Goal: Information Seeking & Learning: Find specific fact

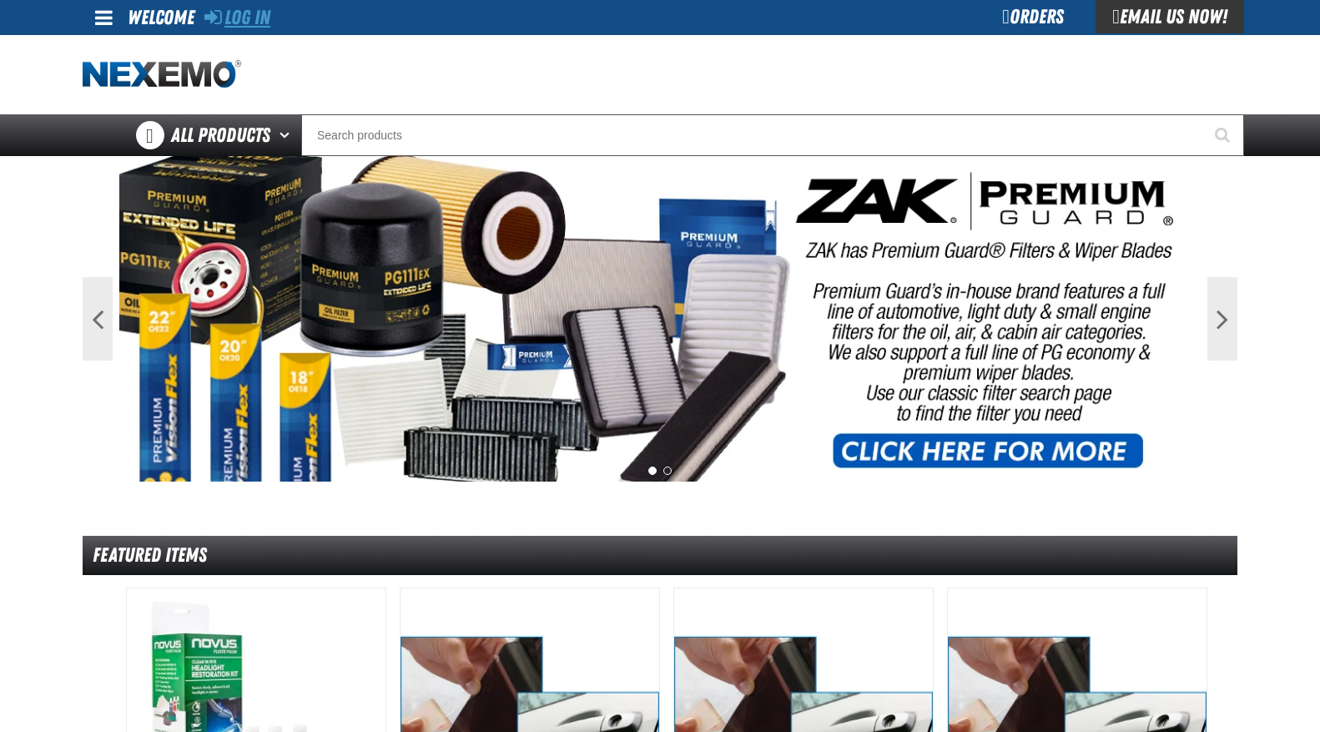
click at [232, 20] on link "Log In" at bounding box center [237, 17] width 66 height 23
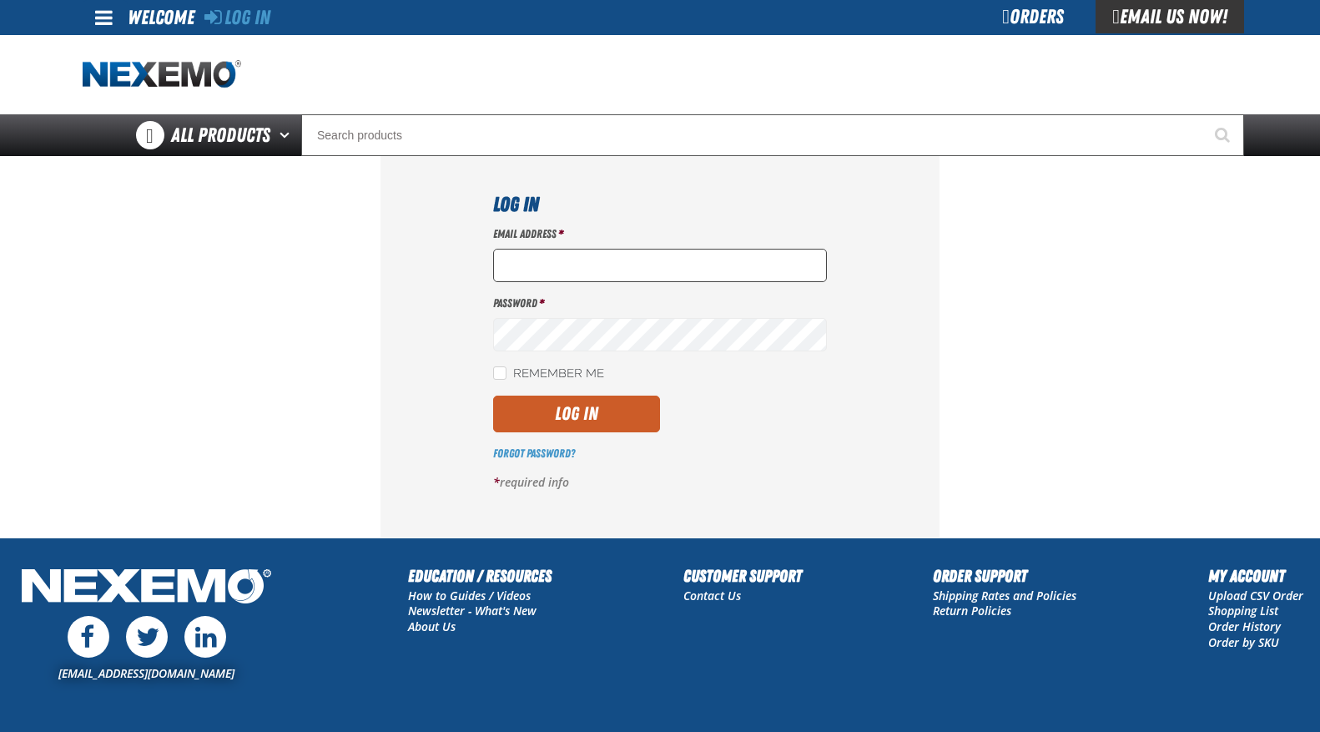
click at [575, 260] on input "Email Address *" at bounding box center [660, 265] width 334 height 33
click at [576, 264] on input "Email Address *" at bounding box center [660, 265] width 334 height 33
click at [604, 280] on input "Email Address *" at bounding box center [660, 265] width 334 height 33
type input "S"
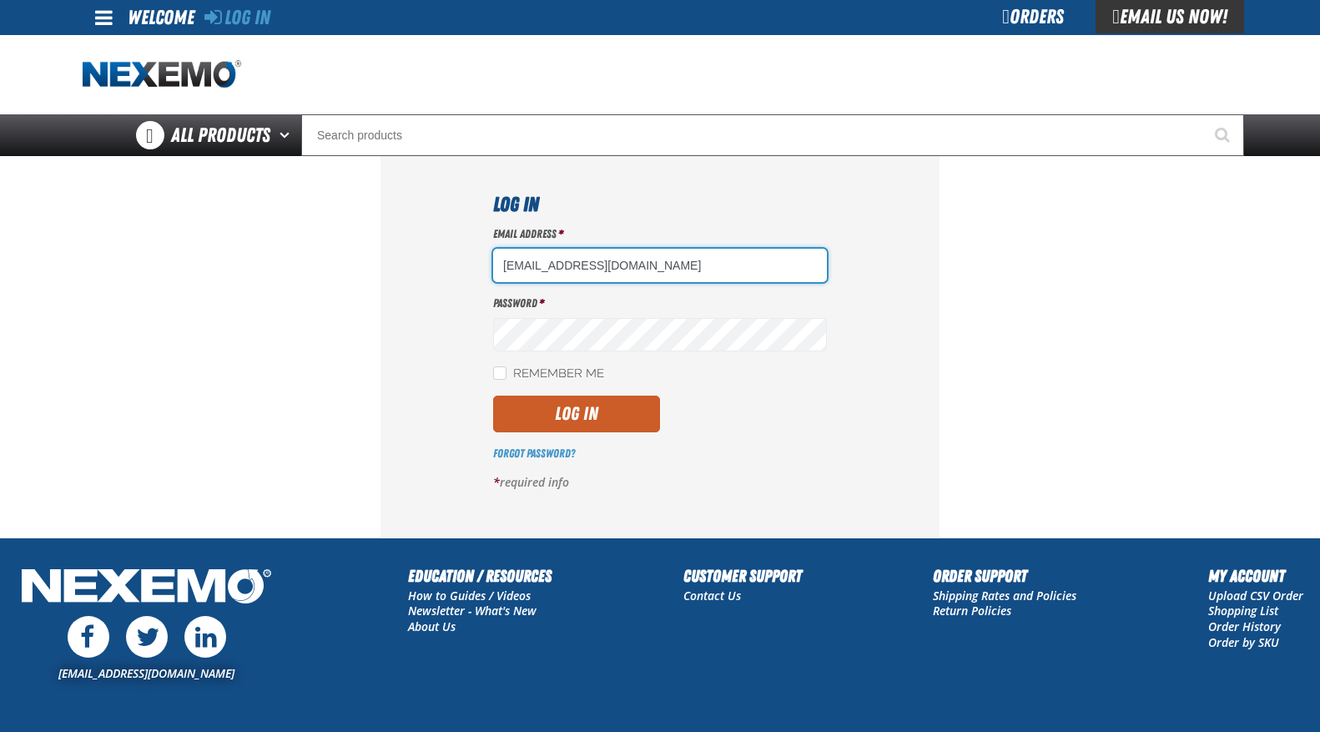
type input "sbaskett@vtaig.com"
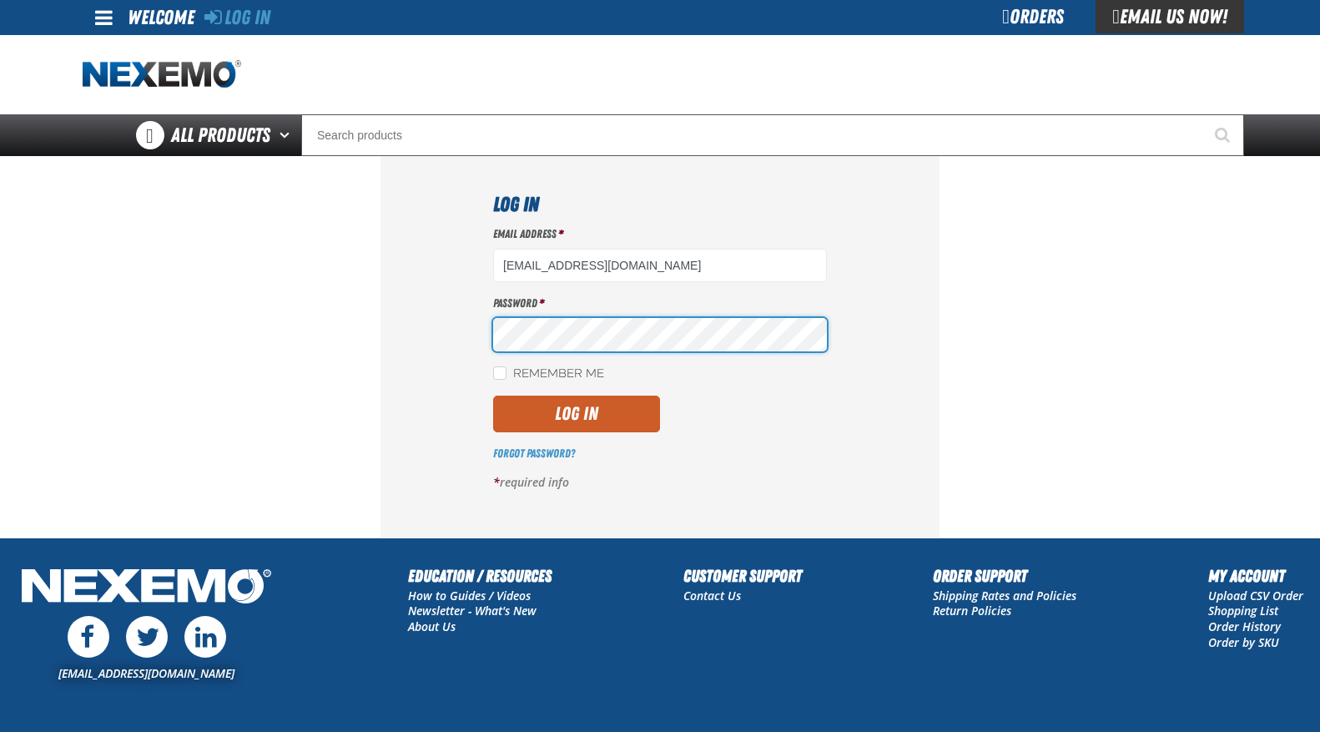
click at [481, 336] on div "Log In Email Address * sbaskett@vtaig.com Password * Remember Me Log In *" at bounding box center [659, 346] width 559 height 380
click at [493, 396] on button "Log In" at bounding box center [576, 414] width 167 height 37
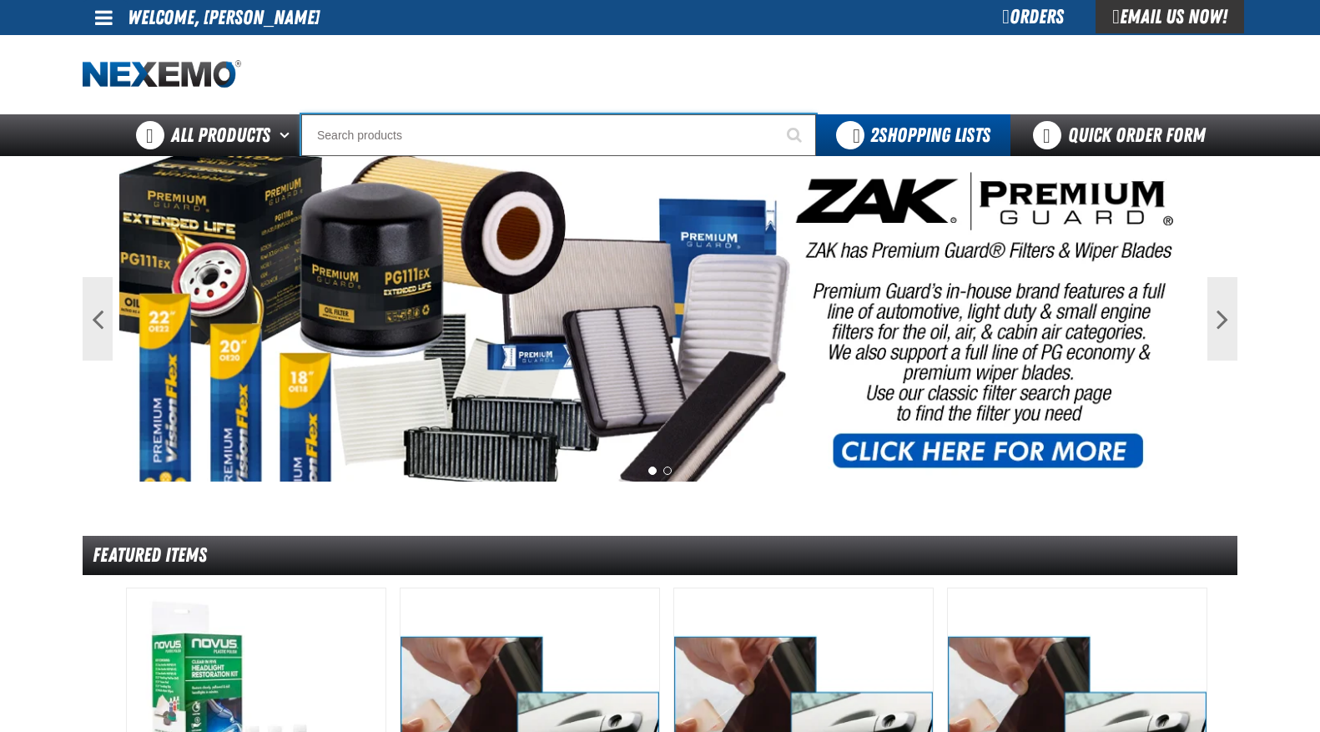
click at [470, 126] on input "Search" at bounding box center [558, 135] width 515 height 42
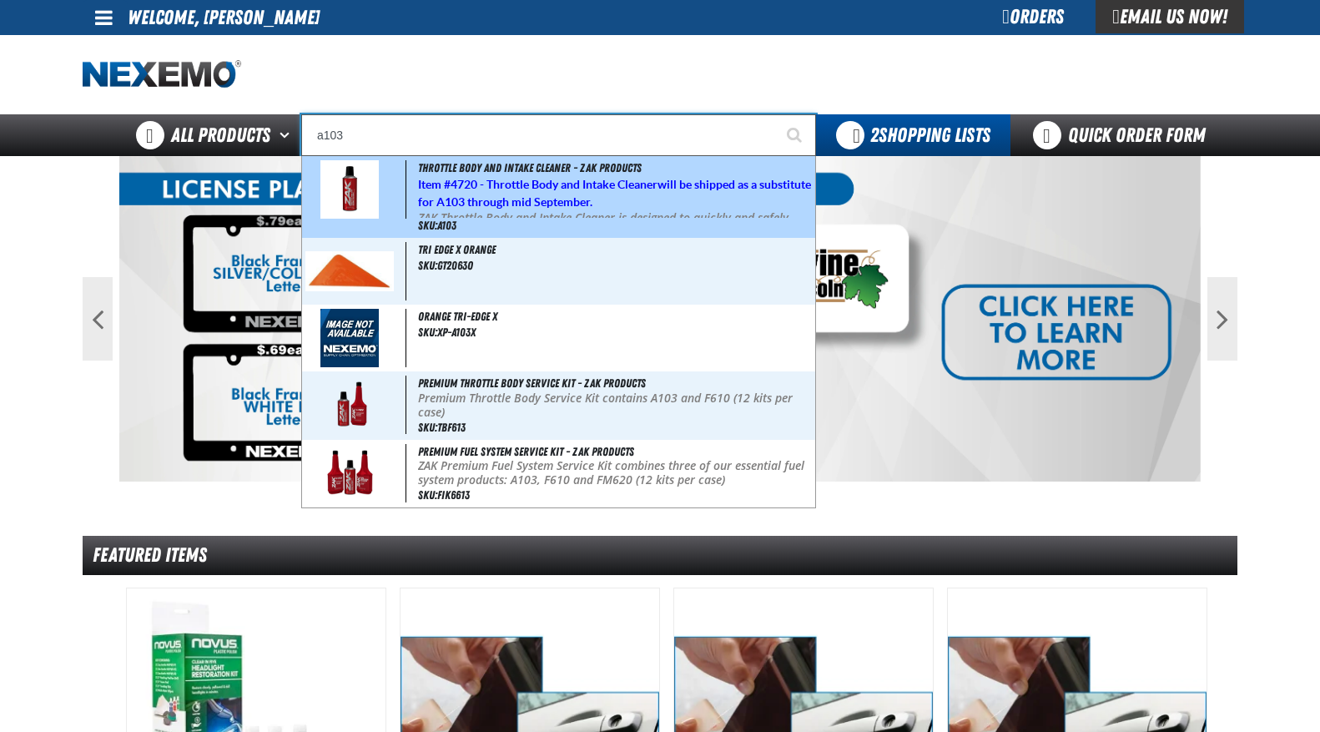
click at [506, 184] on strong "4720 - Throttle Body and Intake Cleaner" at bounding box center [554, 184] width 207 height 13
type input "Throttle Body and Intake Cleaner - ZAK Products"
